Goal: Task Accomplishment & Management: Manage account settings

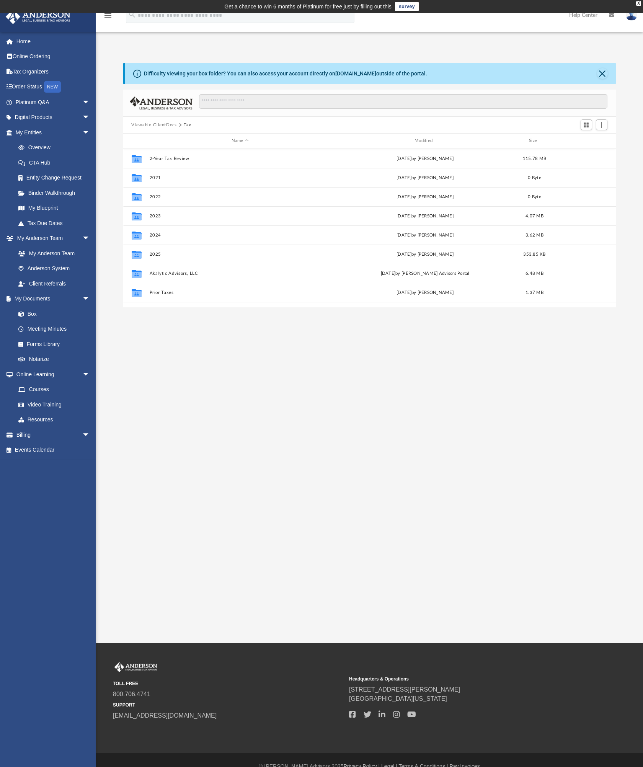
scroll to position [168, 487]
click at [272, 228] on div "Collaborated Folder 2024 [DATE] by [PERSON_NAME] 3.62 MB" at bounding box center [369, 234] width 493 height 19
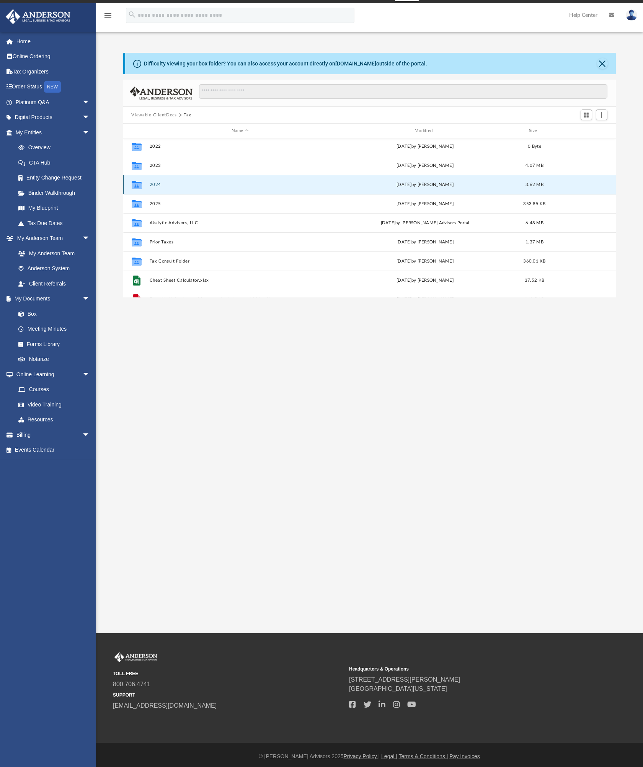
scroll to position [52, 0]
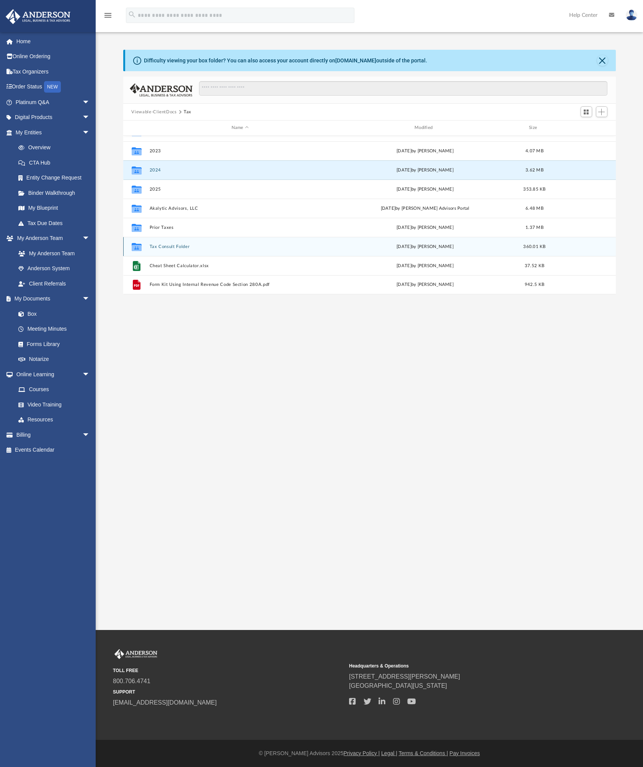
click at [176, 249] on div "Collaborated Folder Tax Consult Folder [DATE] by [PERSON_NAME] 360.01 KB" at bounding box center [369, 246] width 493 height 19
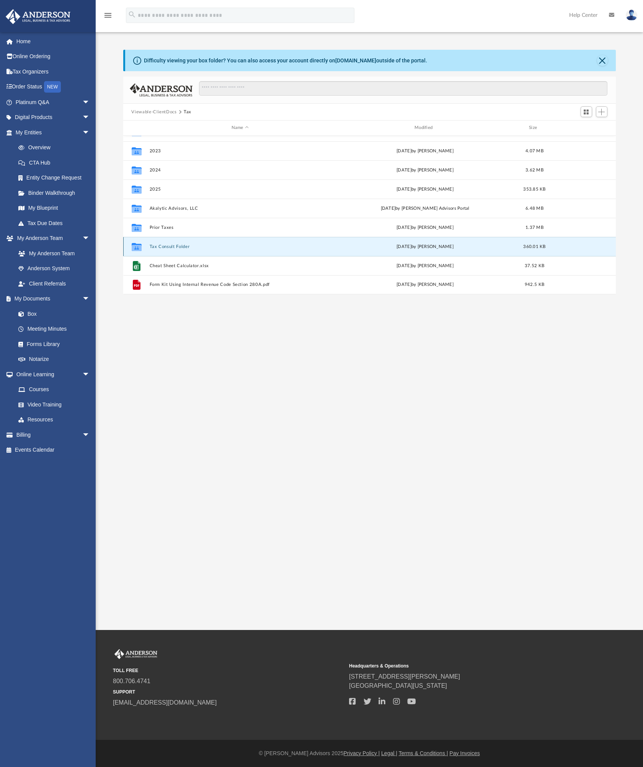
click at [175, 248] on button "Tax Consult Folder" at bounding box center [239, 246] width 181 height 5
click at [168, 247] on button "Tax Consult Folder" at bounding box center [239, 246] width 181 height 5
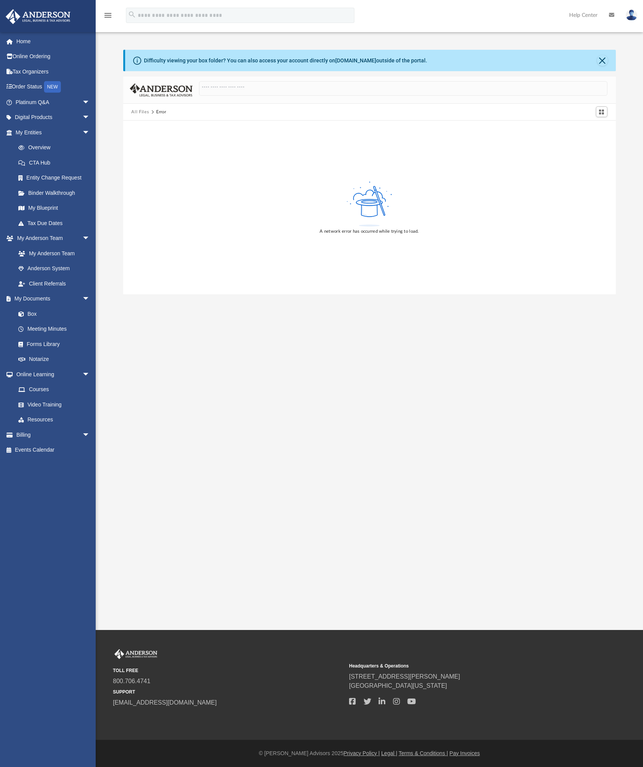
click at [143, 111] on button "All Files" at bounding box center [140, 112] width 18 height 7
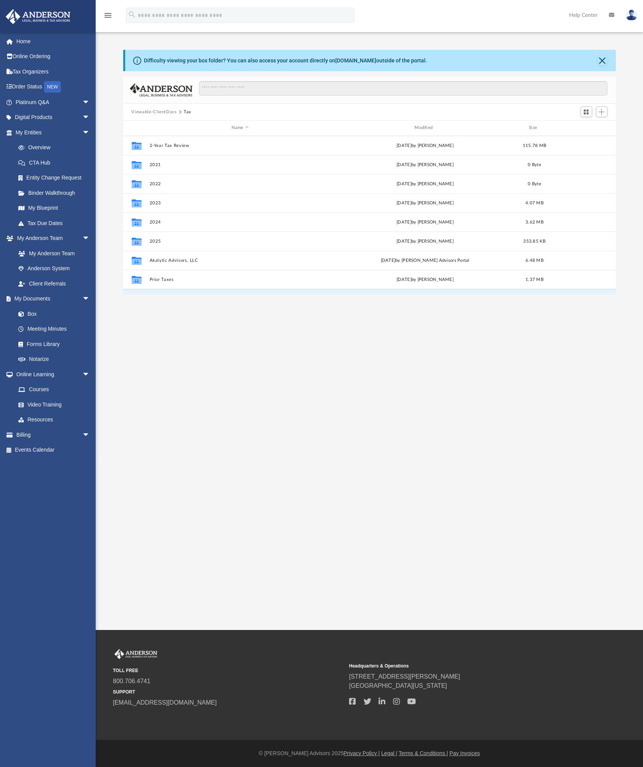
scroll to position [168, 487]
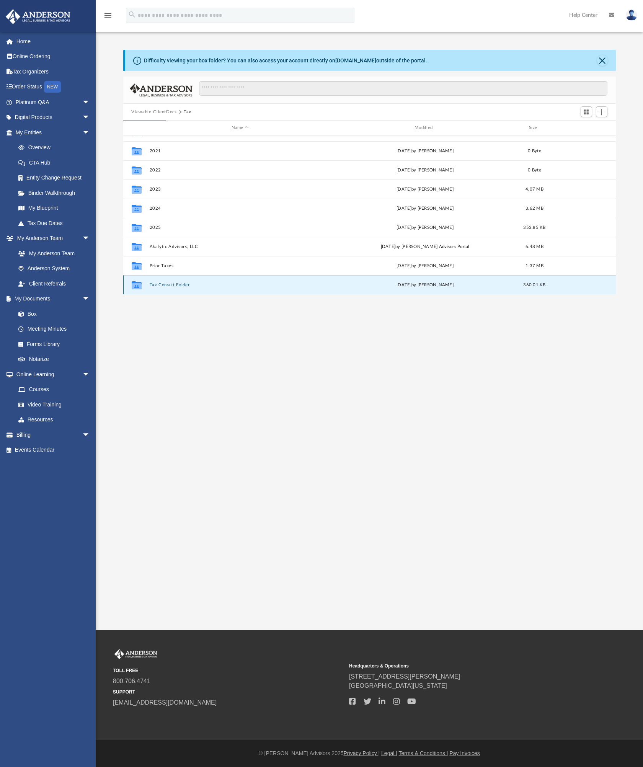
click at [174, 285] on button "Tax Consult Folder" at bounding box center [239, 284] width 181 height 5
click at [178, 284] on button "Tax Consult Folder" at bounding box center [239, 284] width 181 height 5
click at [188, 287] on button "Tax Consult Folder" at bounding box center [239, 284] width 181 height 5
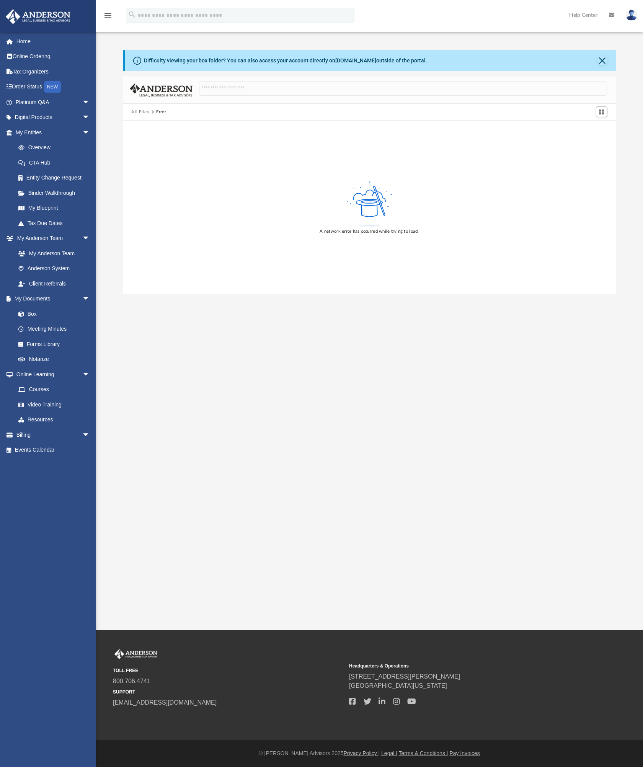
click at [142, 112] on button "All Files" at bounding box center [140, 112] width 18 height 7
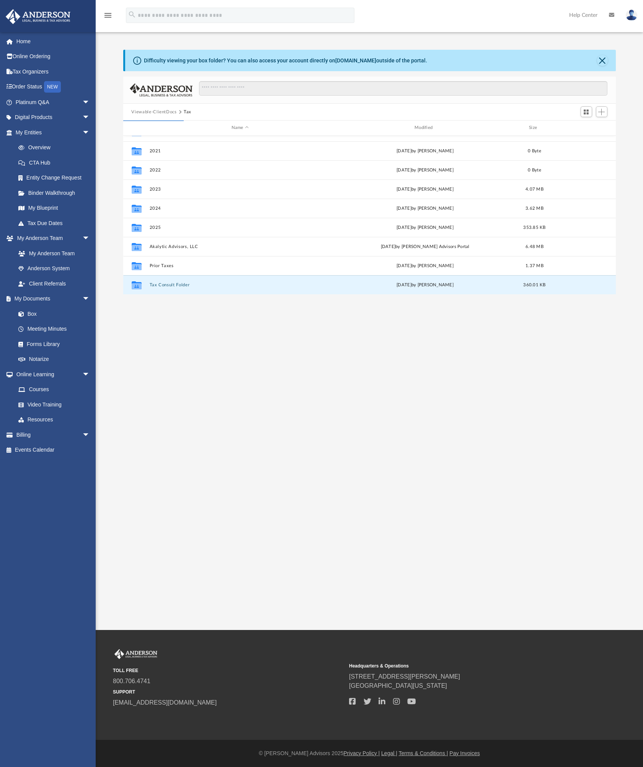
click at [154, 111] on button "Viewable-ClientDocs" at bounding box center [153, 112] width 45 height 7
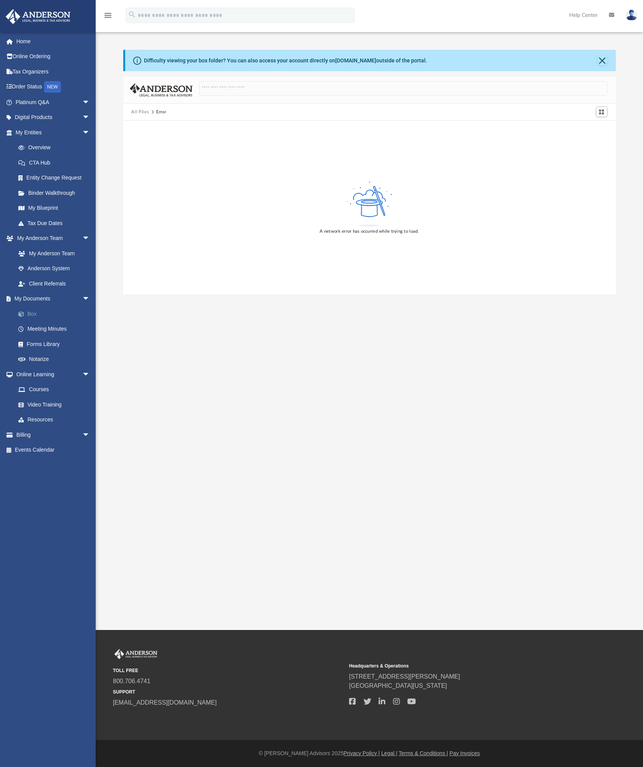
click at [29, 311] on link "Box" at bounding box center [56, 313] width 91 height 15
click at [33, 313] on link "Box" at bounding box center [56, 313] width 91 height 15
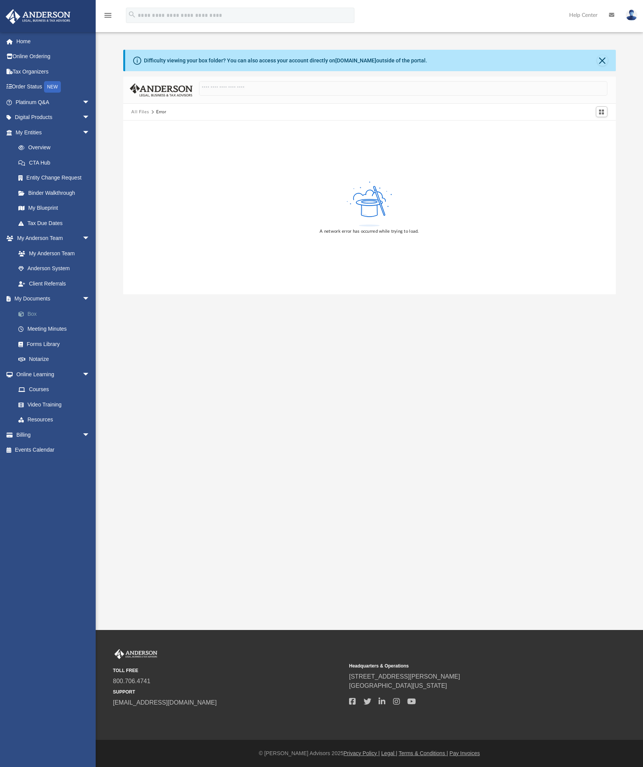
click at [32, 313] on link "Box" at bounding box center [56, 313] width 91 height 15
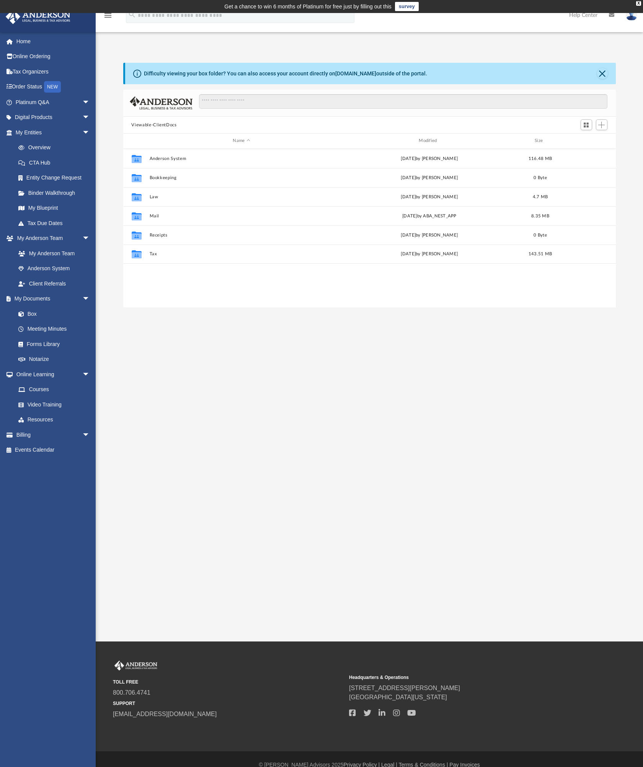
scroll to position [168, 487]
click at [154, 198] on button "Law" at bounding box center [241, 196] width 184 height 5
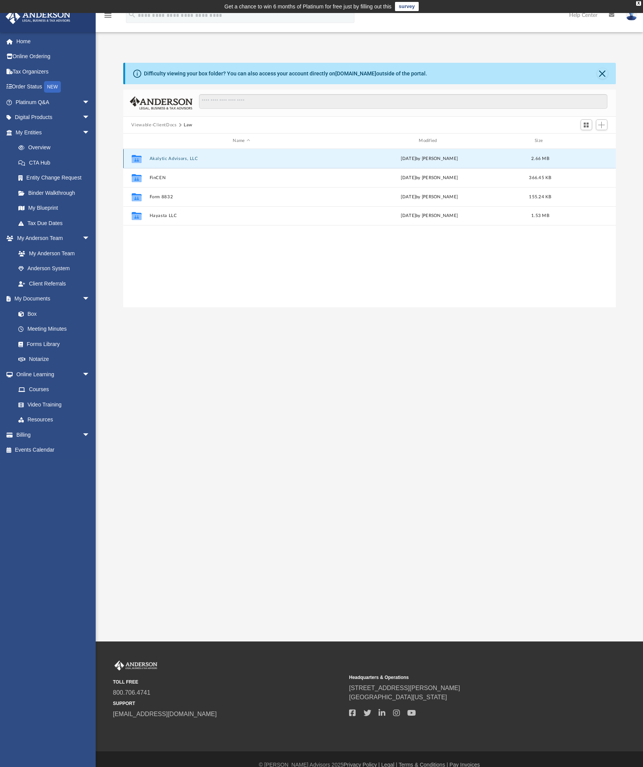
click at [176, 157] on button "Akalytic Advisors, LLC" at bounding box center [241, 158] width 184 height 5
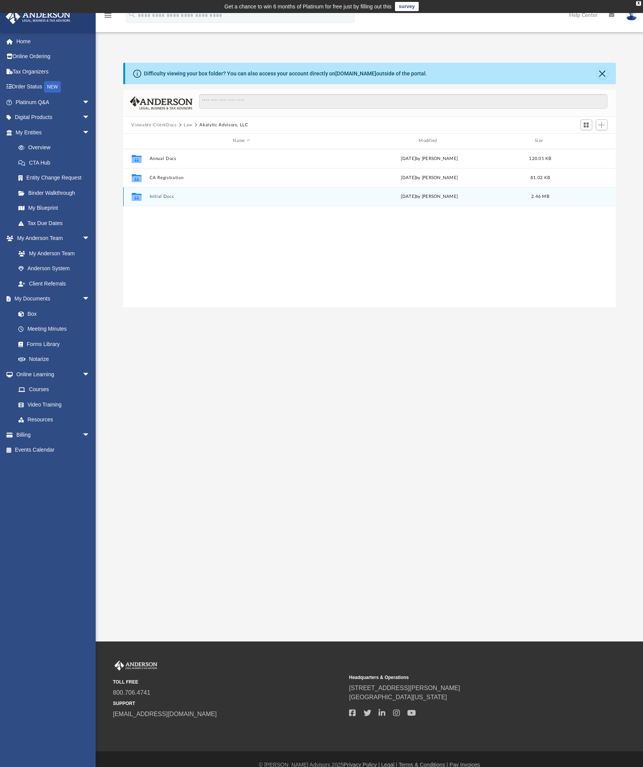
click at [161, 197] on button "Initial Docs" at bounding box center [241, 196] width 184 height 5
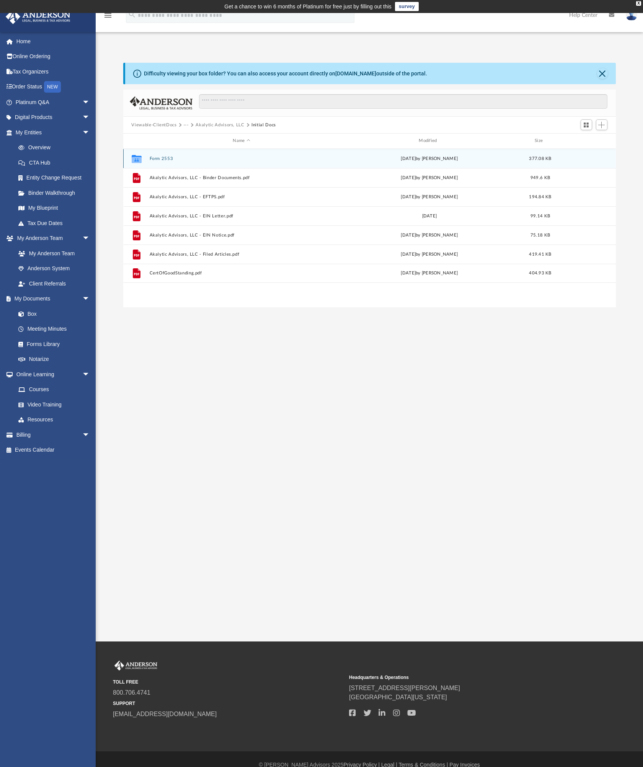
click at [166, 157] on button "Form 2553" at bounding box center [241, 158] width 184 height 5
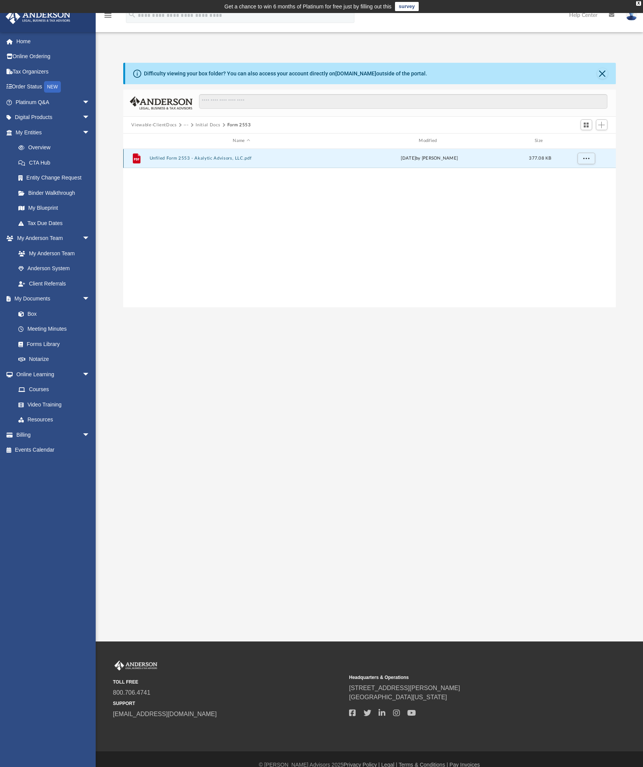
click at [189, 158] on button "Unfiled Form 2553 - Akalytic Advisors, LLC.pdf" at bounding box center [241, 158] width 184 height 5
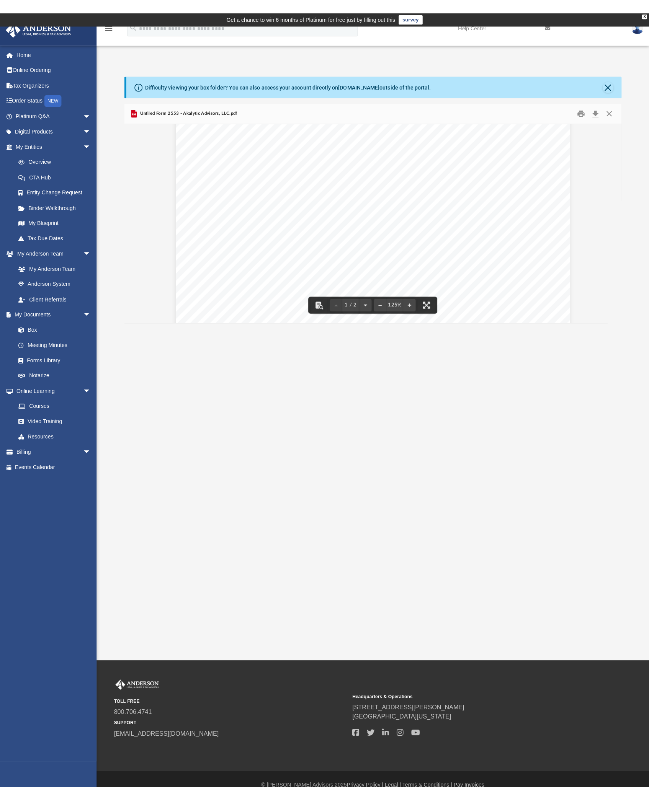
scroll to position [1, 0]
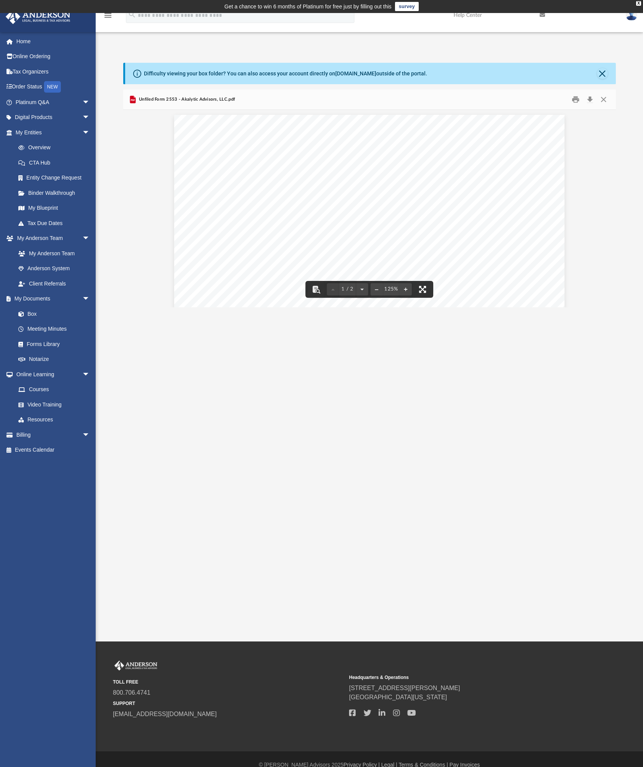
click at [423, 291] on button "File preview" at bounding box center [422, 289] width 17 height 17
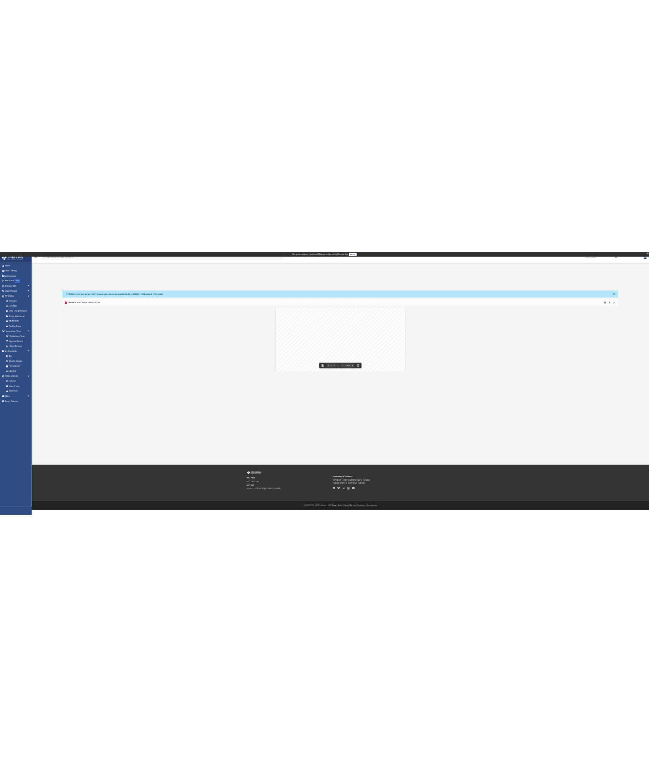
scroll to position [168, 487]
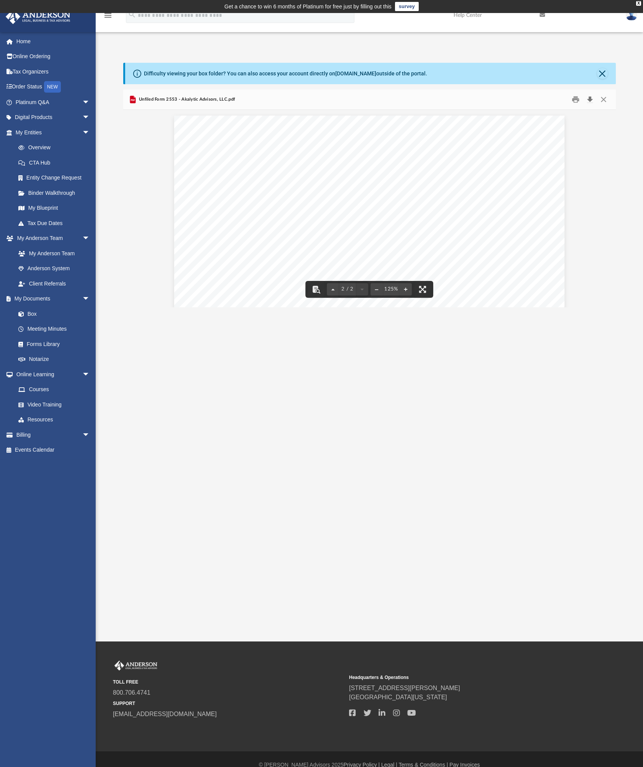
click at [590, 100] on button "Download" at bounding box center [590, 100] width 14 height 12
click at [603, 98] on button "Close" at bounding box center [604, 100] width 14 height 12
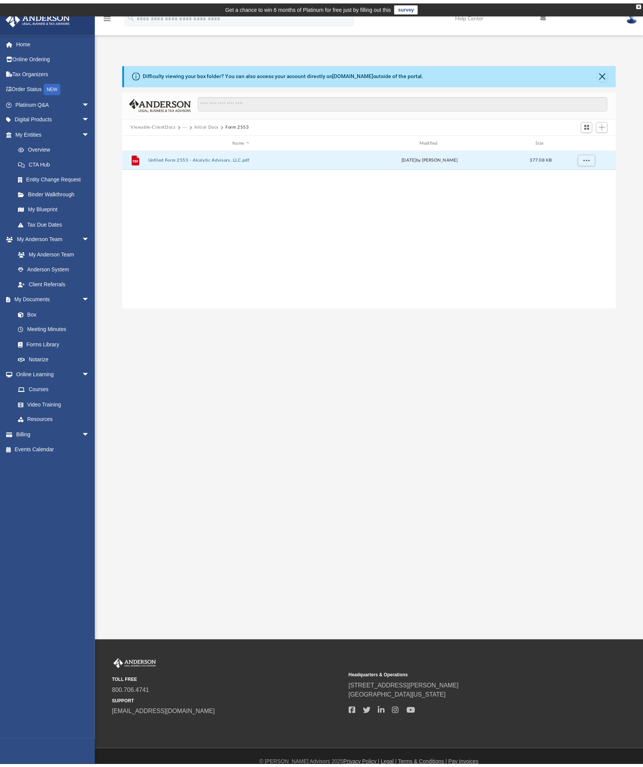
scroll to position [6, 6]
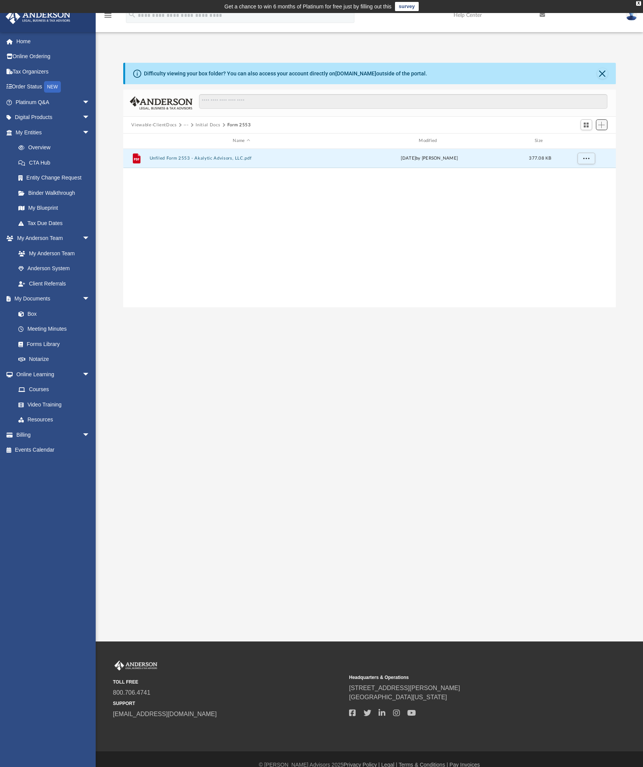
click at [604, 126] on span "Add" at bounding box center [601, 125] width 7 height 7
click at [591, 142] on li "Upload" at bounding box center [591, 140] width 24 height 8
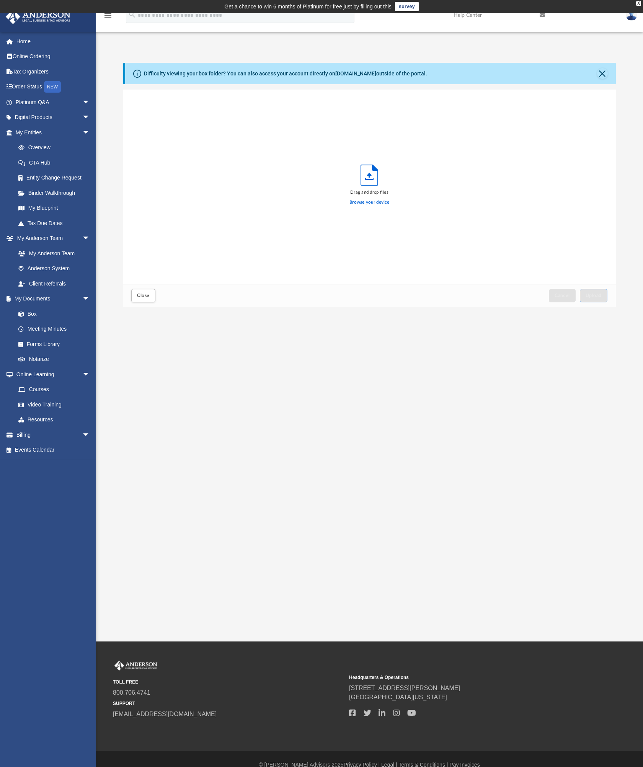
scroll to position [188, 487]
click at [604, 294] on button "Upload" at bounding box center [594, 295] width 28 height 13
click at [145, 297] on span "Close" at bounding box center [143, 295] width 12 height 5
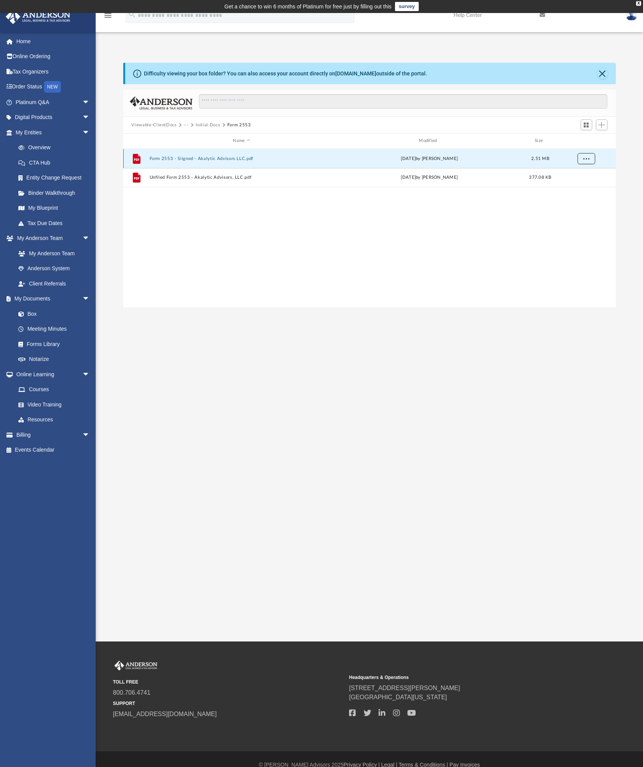
click at [585, 159] on span "More options" at bounding box center [586, 158] width 6 height 4
click at [553, 217] on div "File Form 2553 - Siigned - Akalytic Advisors LLC.pdf today by Onil Gunawardana …" at bounding box center [369, 228] width 493 height 158
click at [602, 126] on span "Add" at bounding box center [601, 125] width 7 height 7
click at [586, 142] on li "Upload" at bounding box center [591, 140] width 24 height 8
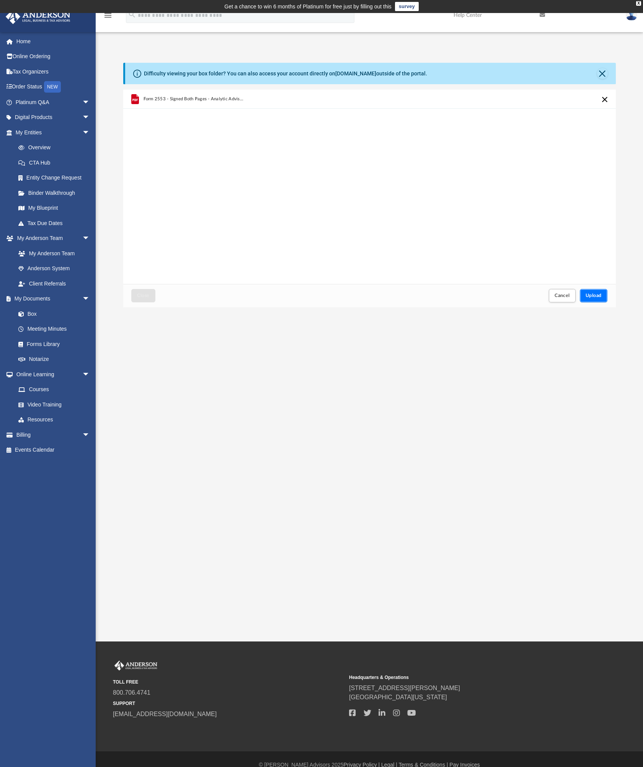
click at [593, 298] on span "Upload" at bounding box center [594, 295] width 16 height 5
click at [147, 297] on span "Close" at bounding box center [143, 295] width 12 height 5
